Goal: Information Seeking & Learning: Learn about a topic

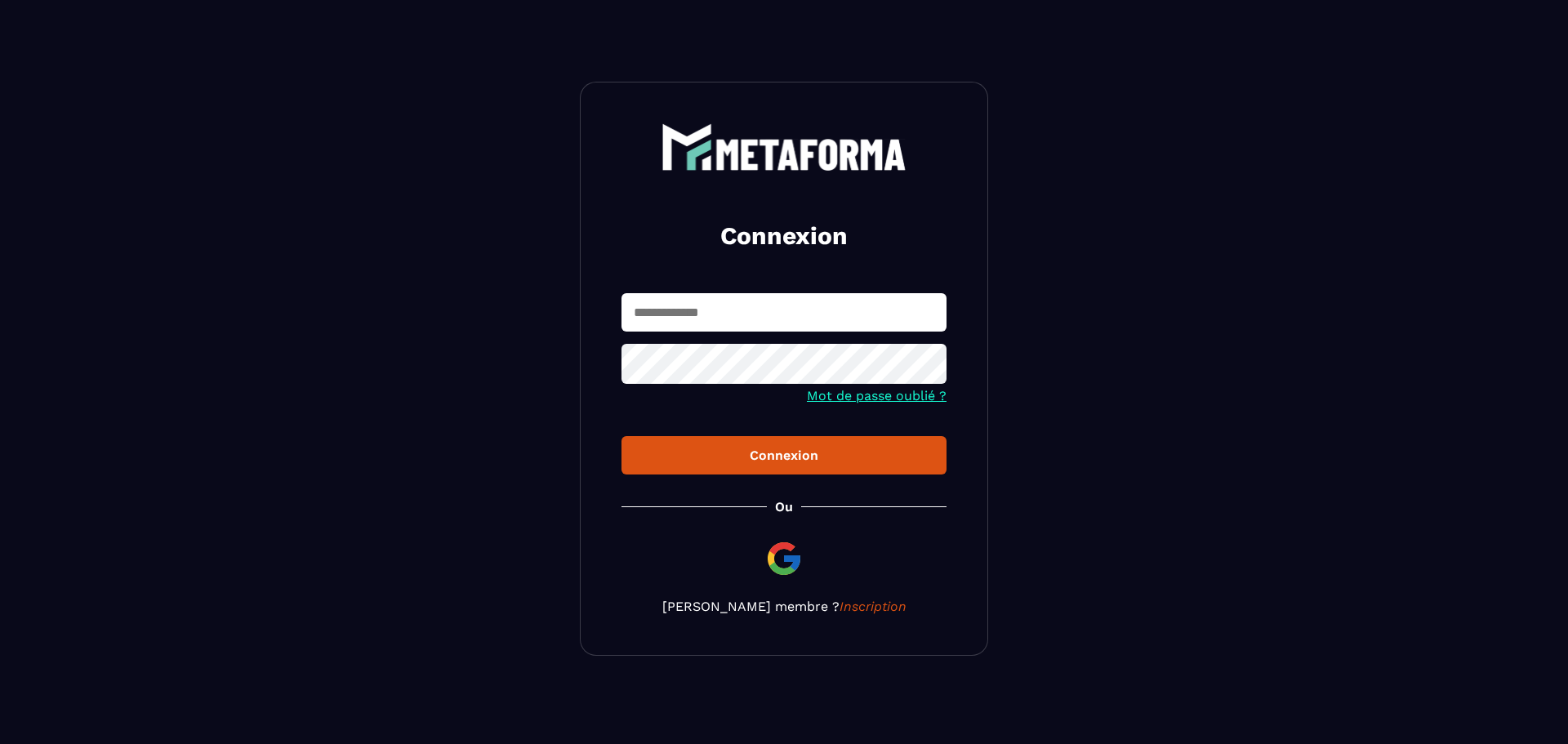
type input "**********"
click at [743, 455] on div "Connexion" at bounding box center [784, 455] width 299 height 15
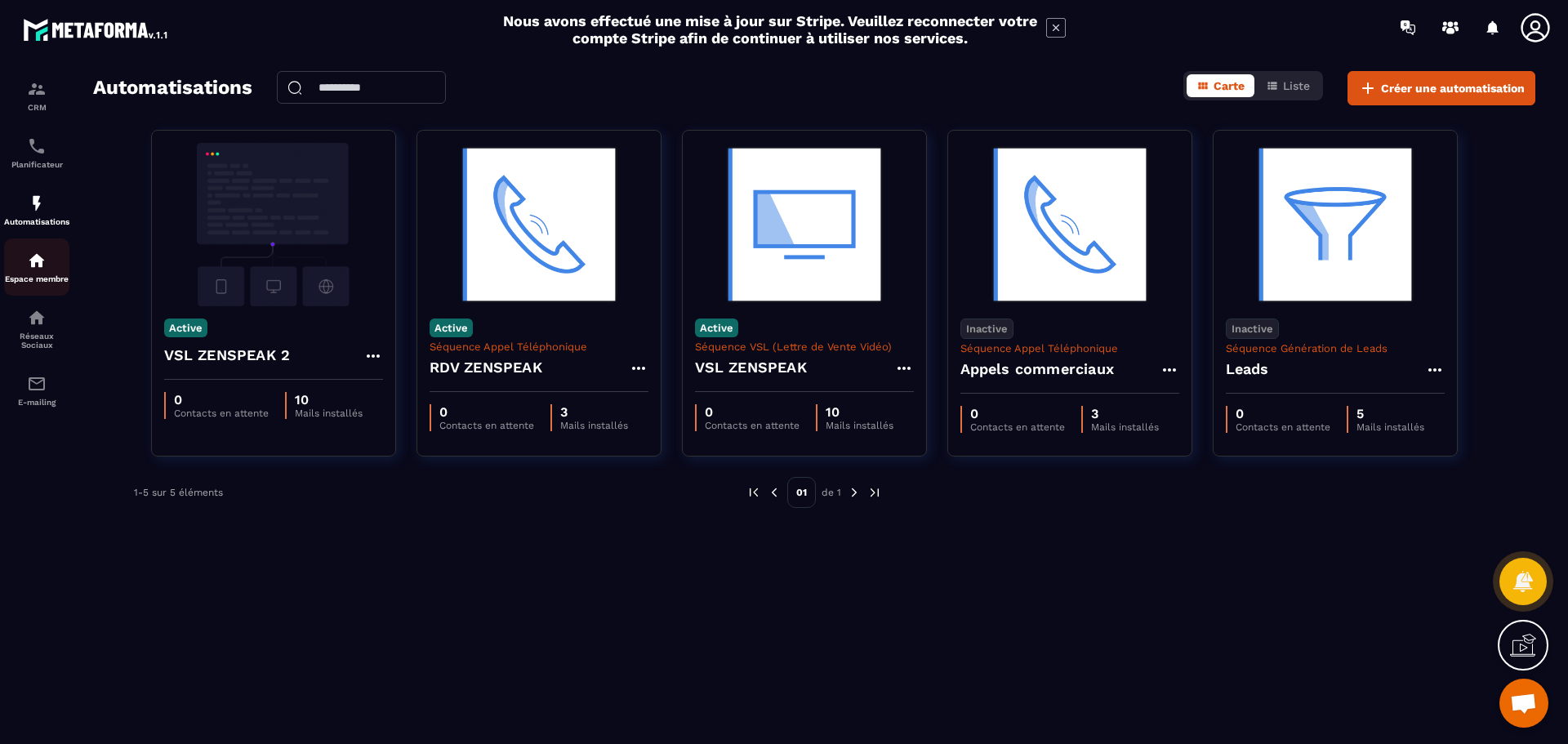
click at [35, 272] on div "Espace membre" at bounding box center [37, 267] width 65 height 33
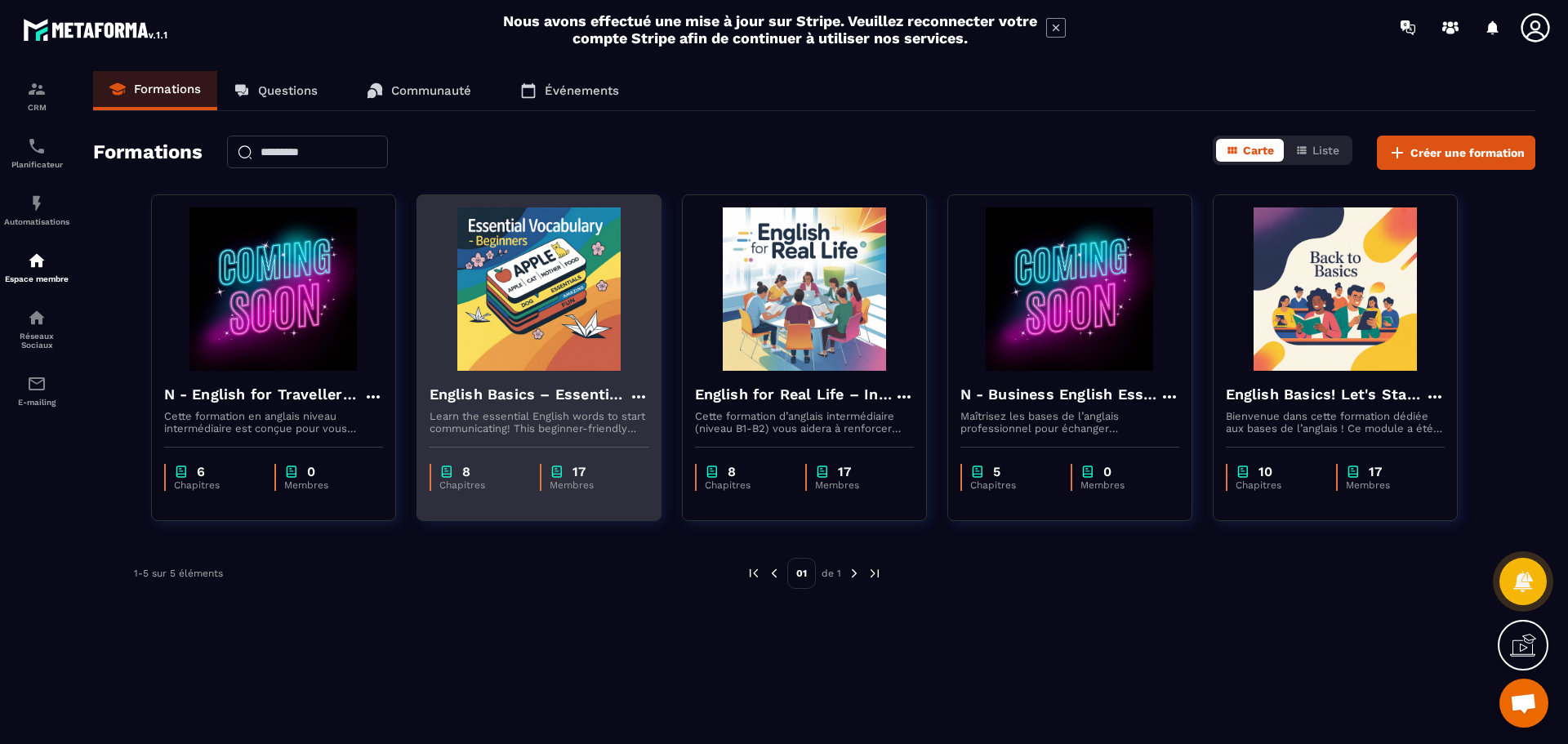
click at [546, 320] on img at bounding box center [538, 290] width 219 height 163
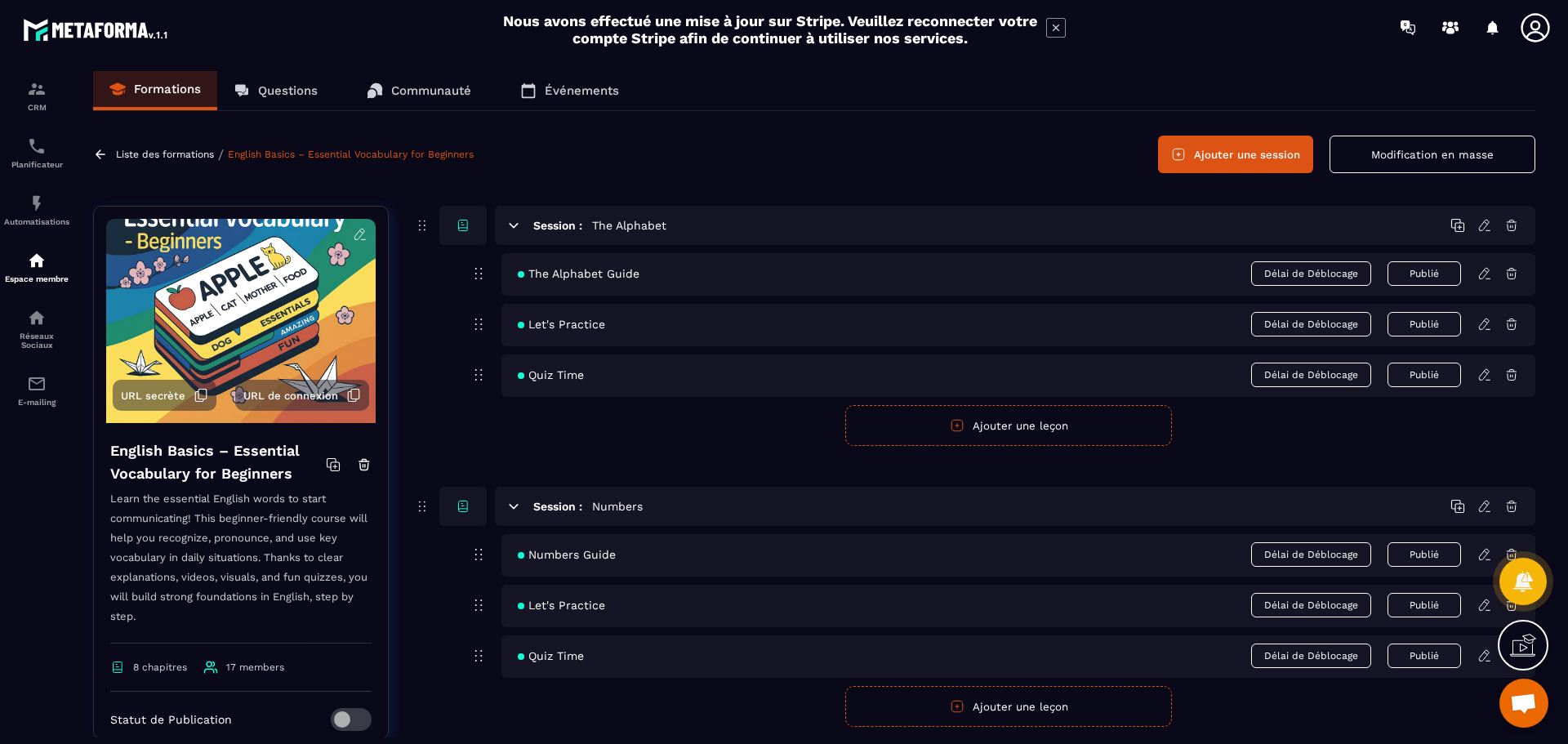
click at [1486, 276] on icon at bounding box center [1485, 273] width 15 height 15
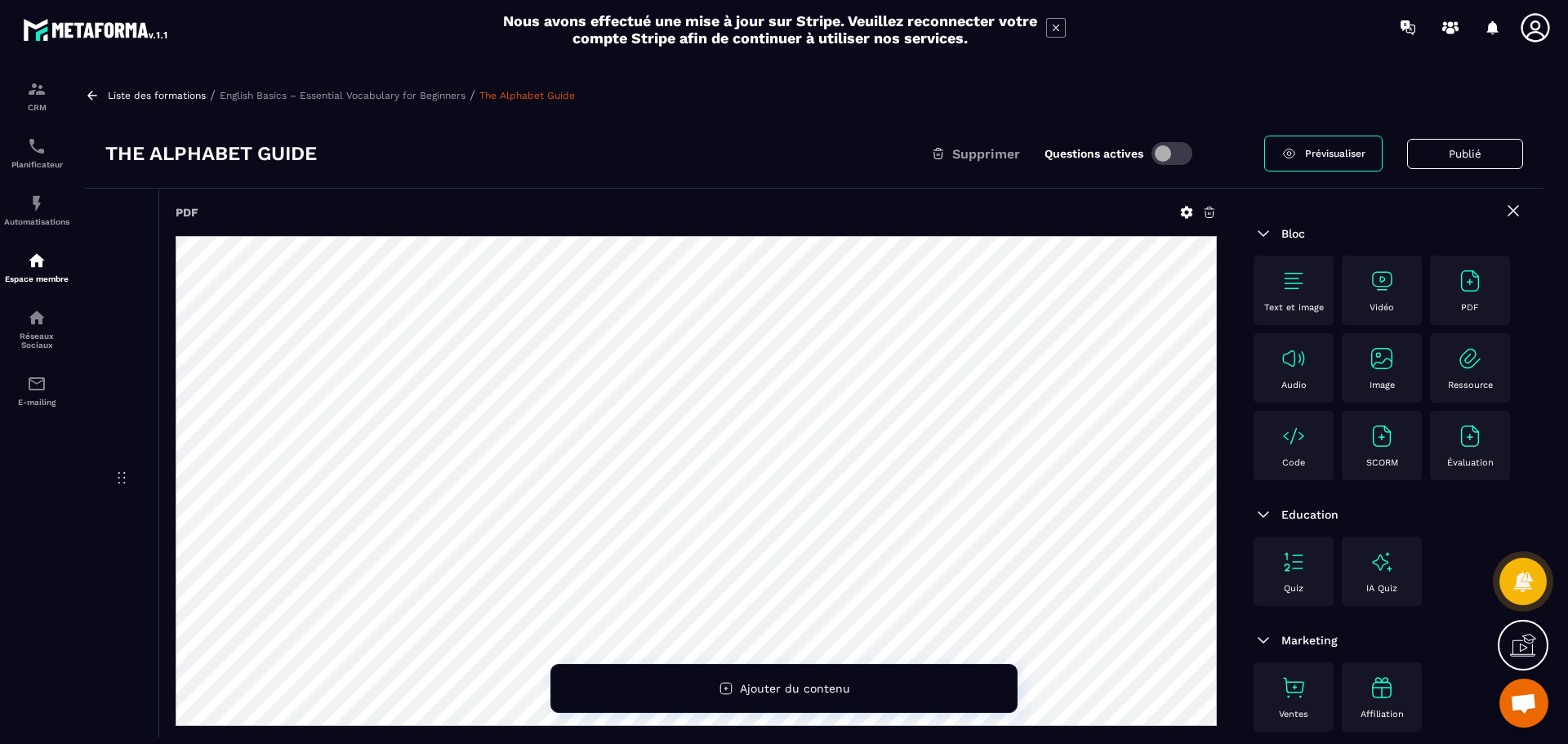
click at [359, 95] on p "English Basics – Essential Vocabulary for Beginners" at bounding box center [343, 95] width 246 height 11
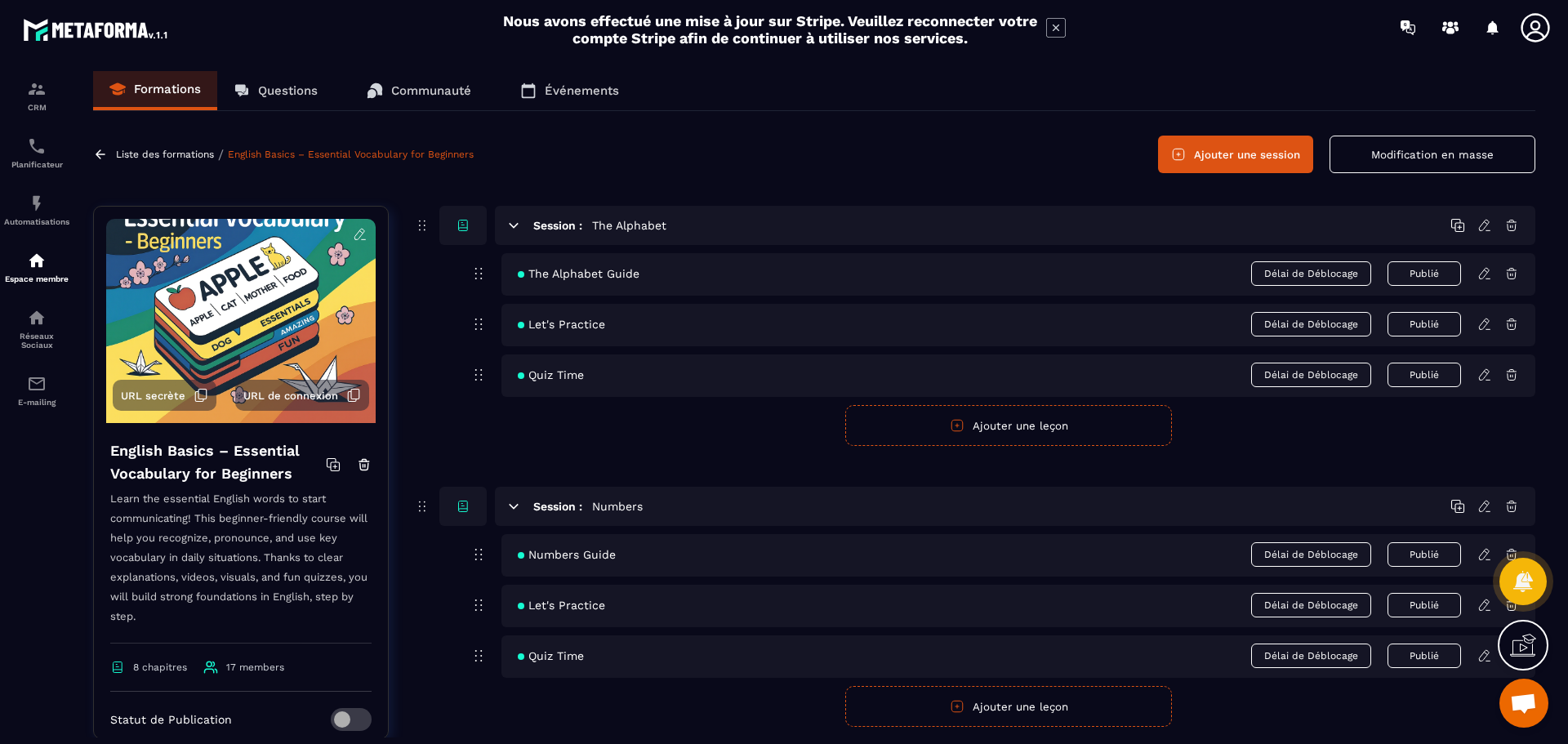
click at [1150, 493] on div "Session : Numbers" at bounding box center [1015, 507] width 1041 height 40
click at [160, 149] on p "Liste des formations" at bounding box center [165, 154] width 98 height 11
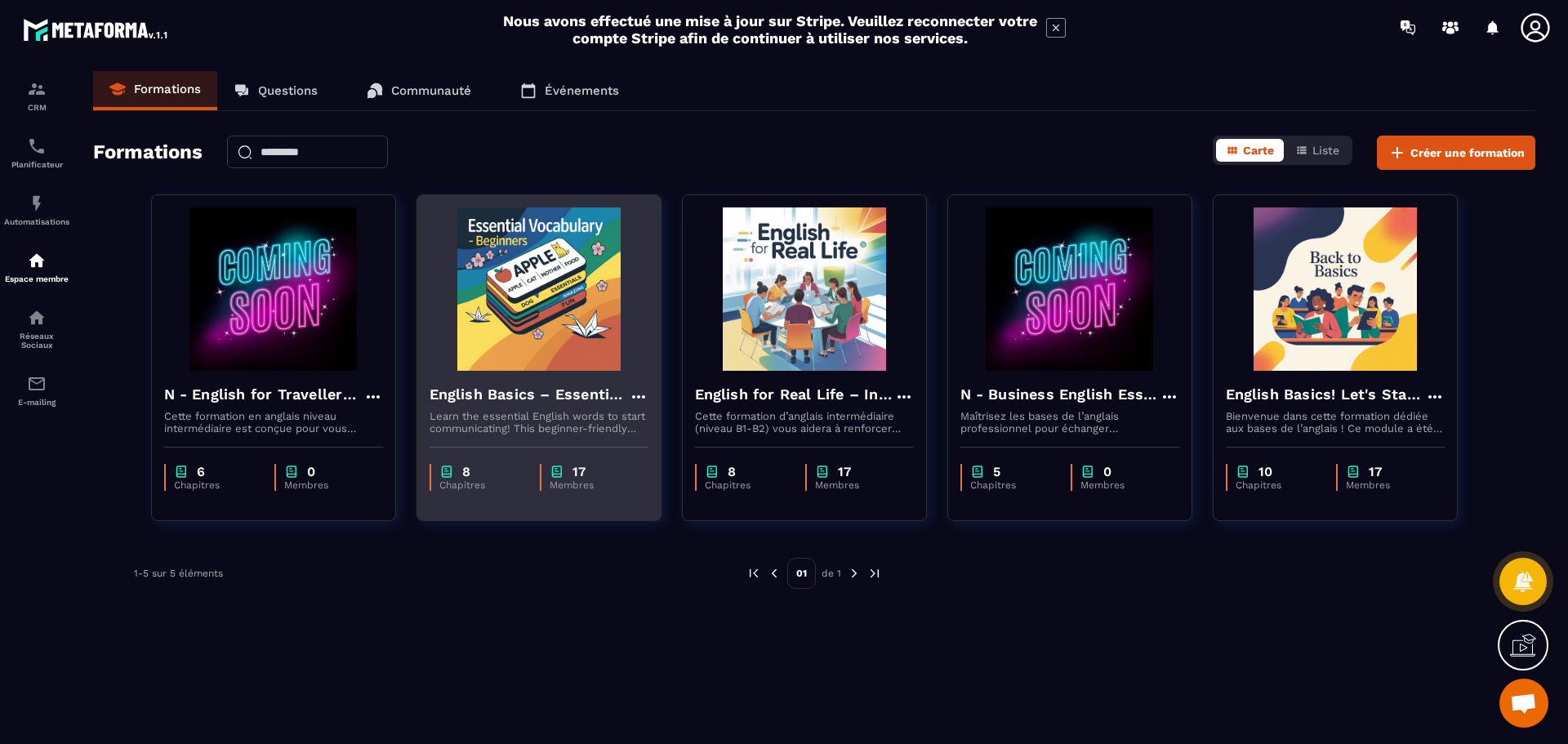
click at [573, 310] on img at bounding box center [538, 290] width 219 height 163
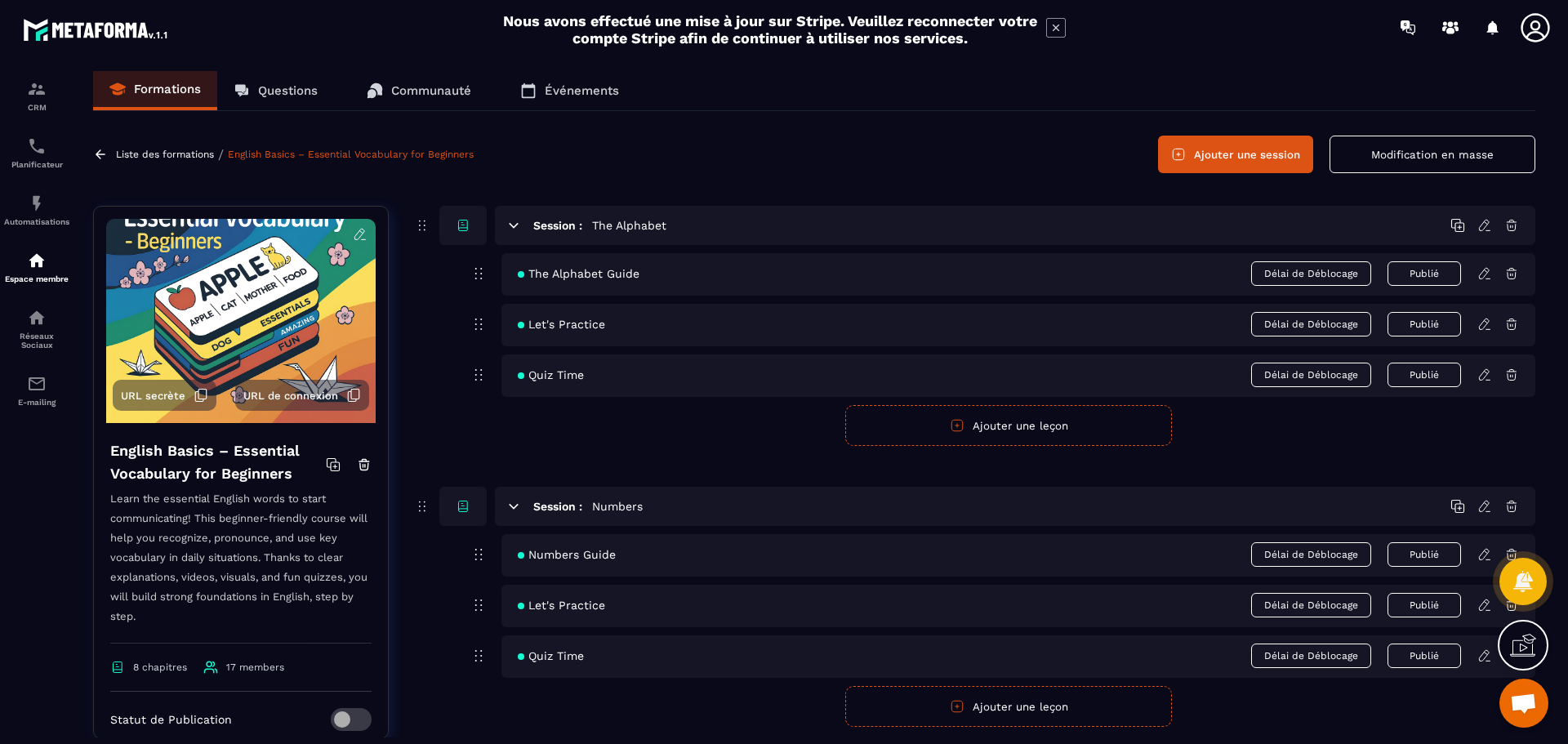
click at [179, 151] on p "Liste des formations" at bounding box center [165, 154] width 98 height 11
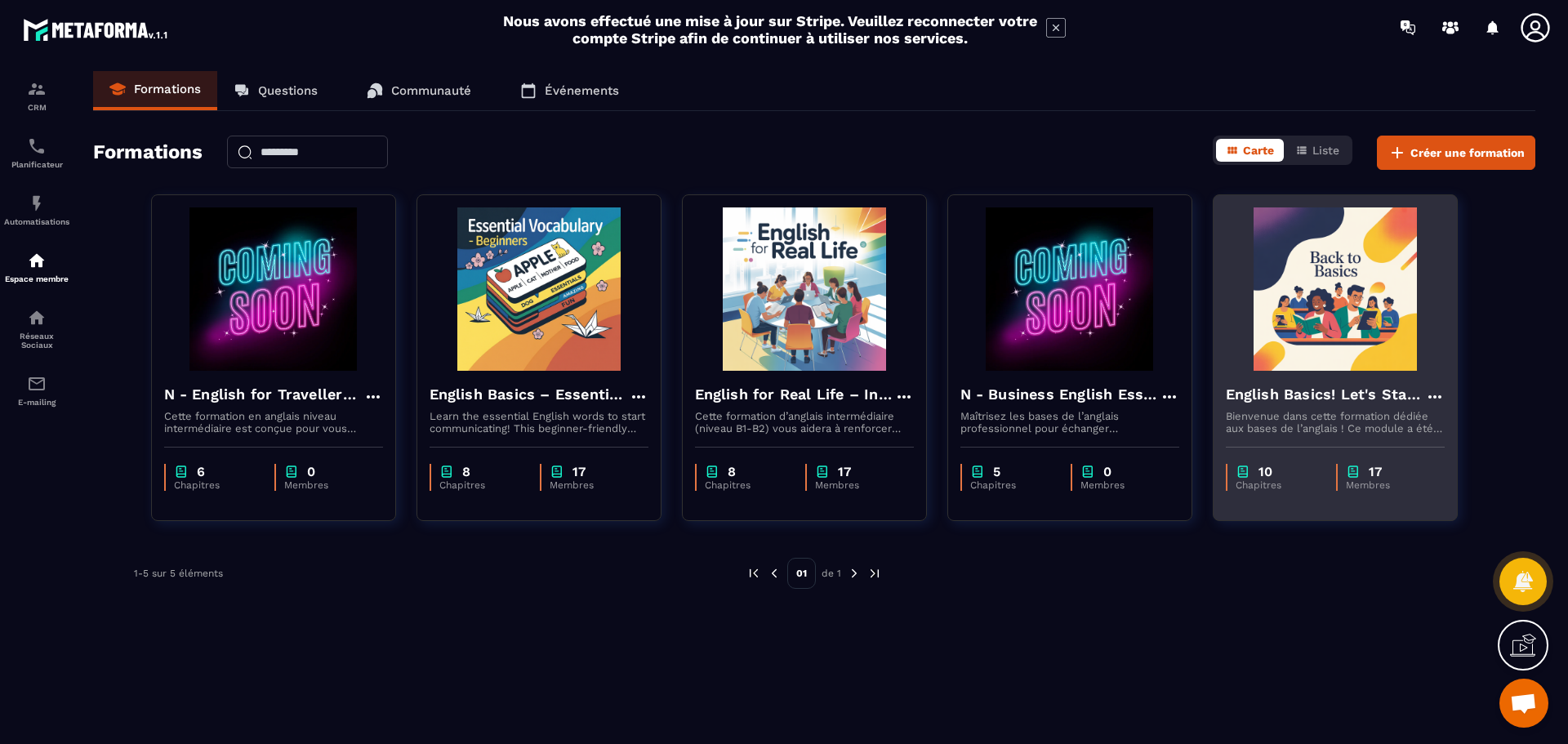
click at [1273, 283] on img at bounding box center [1335, 290] width 219 height 163
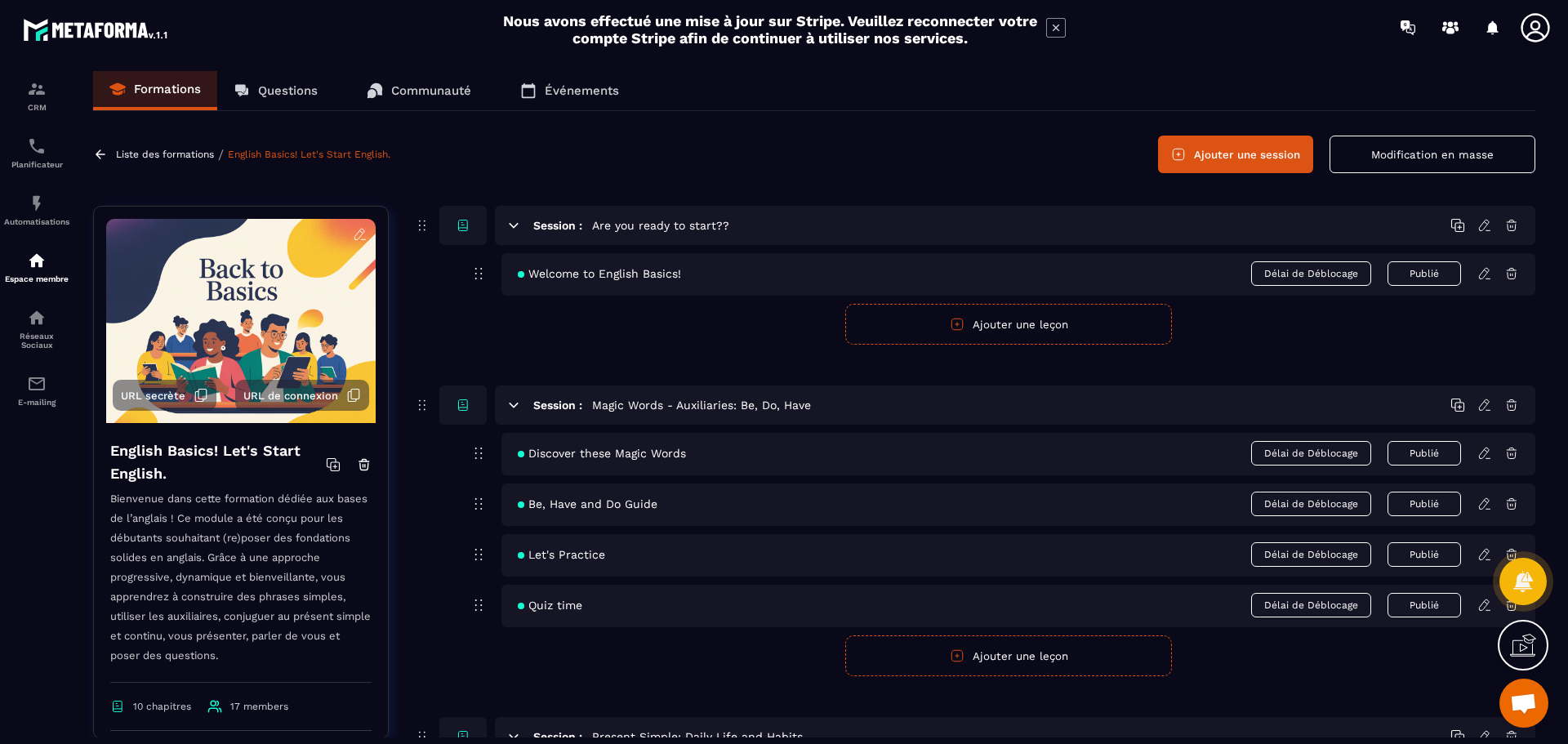
click at [173, 159] on p "Liste des formations" at bounding box center [165, 154] width 98 height 11
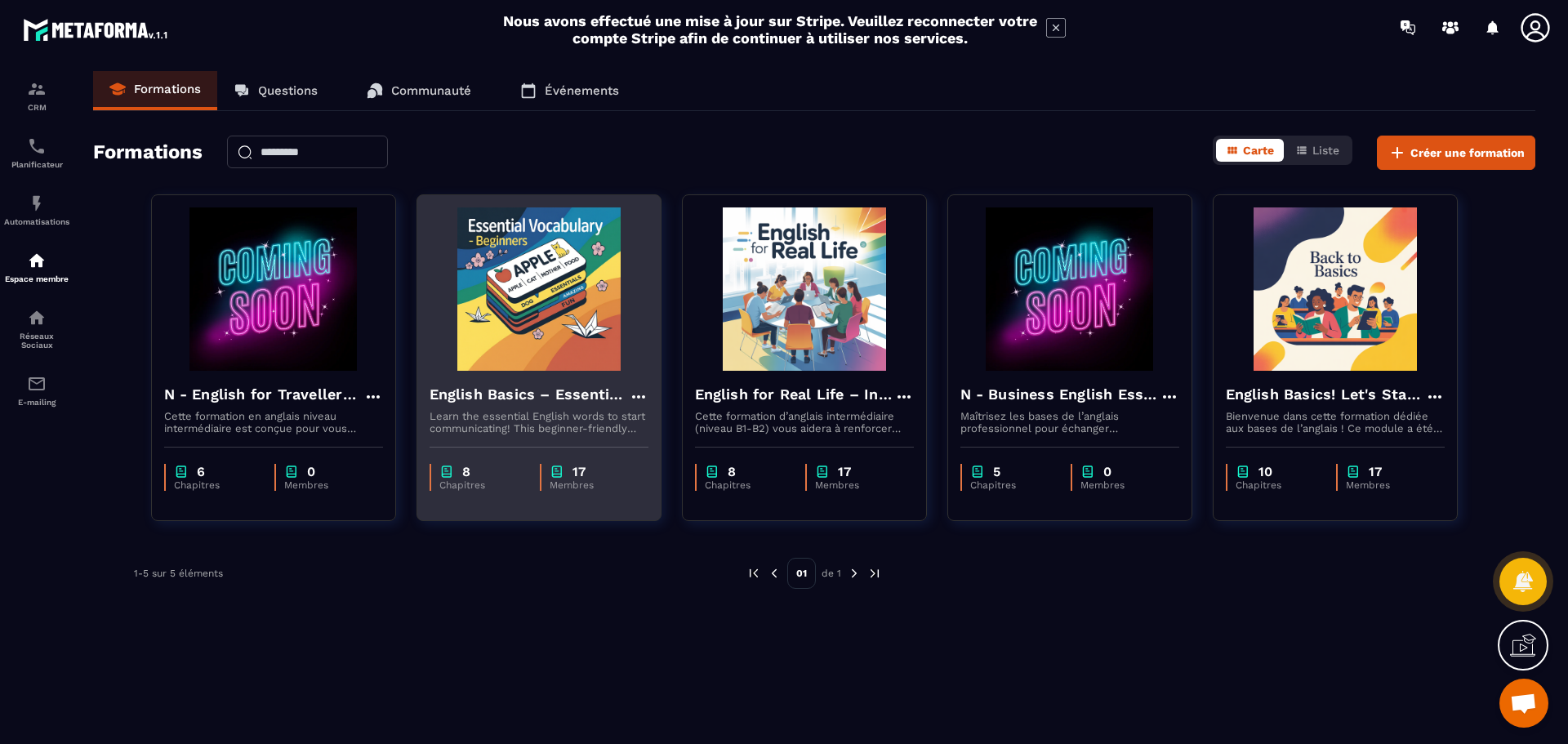
click at [585, 390] on h4 "English Basics – Essential Vocabulary for Beginners" at bounding box center [529, 394] width 199 height 23
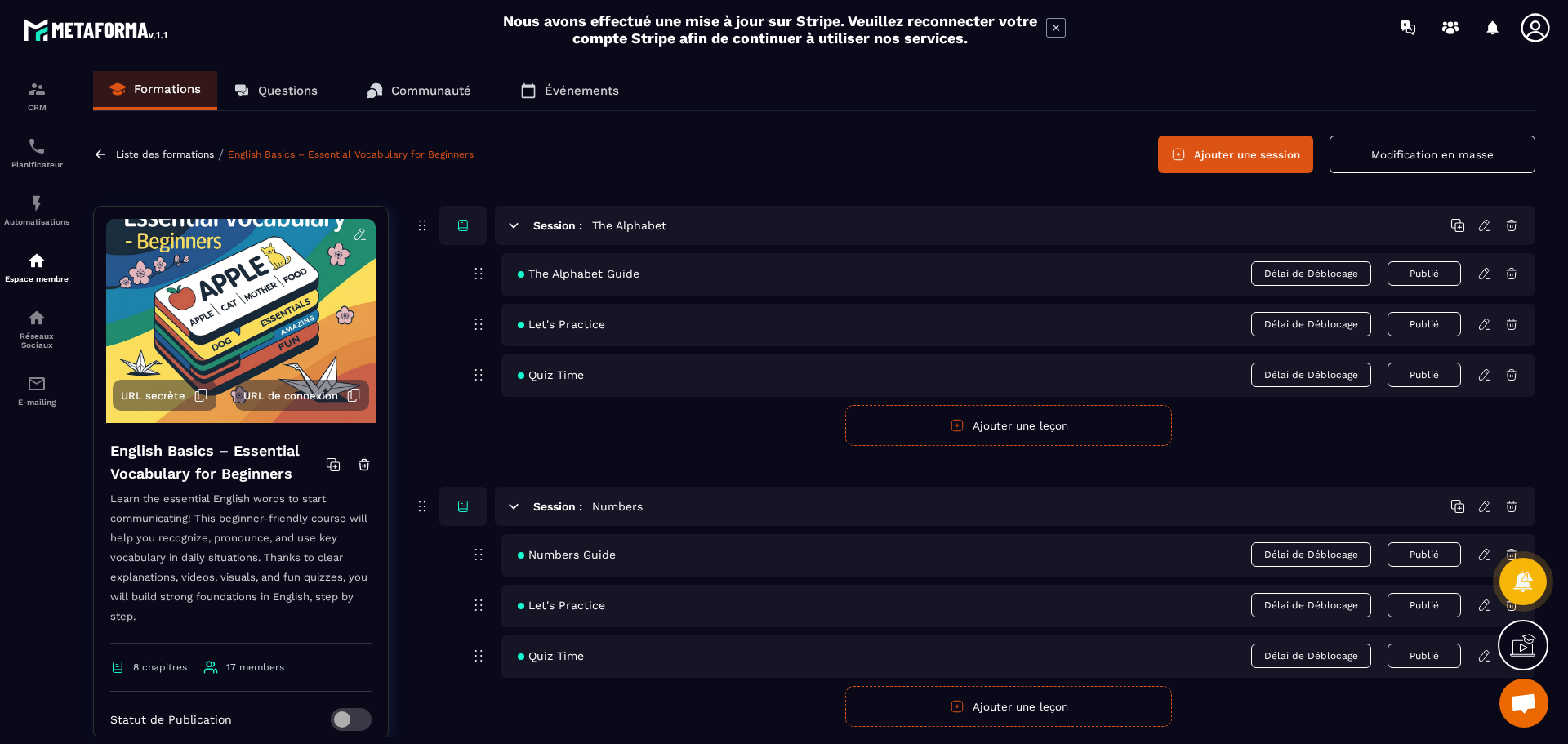
click at [138, 154] on p "Liste des formations" at bounding box center [165, 154] width 98 height 11
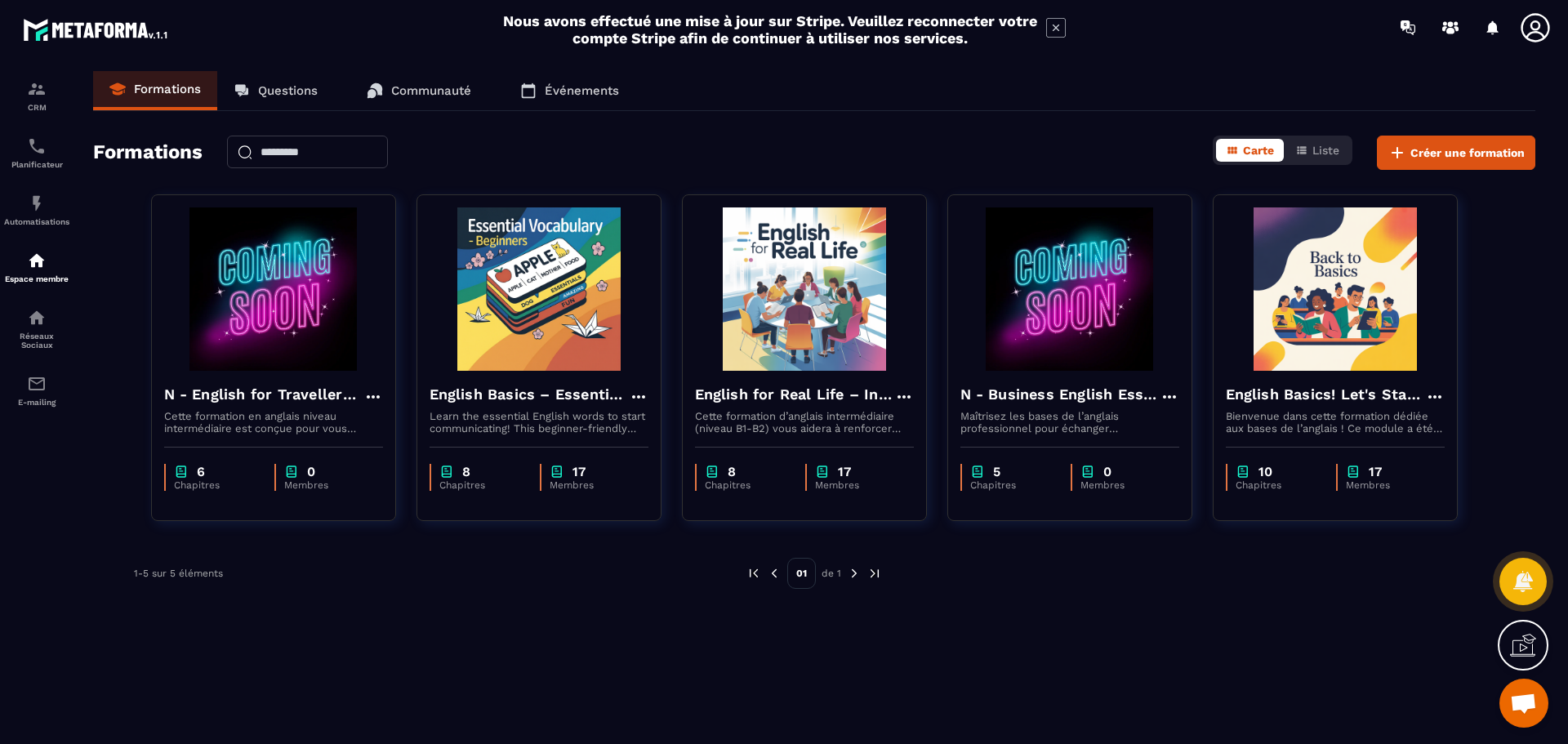
click at [490, 570] on div "1-5 sur 5 éléments" at bounding box center [428, 574] width 588 height 31
